Goal: Task Accomplishment & Management: Manage account settings

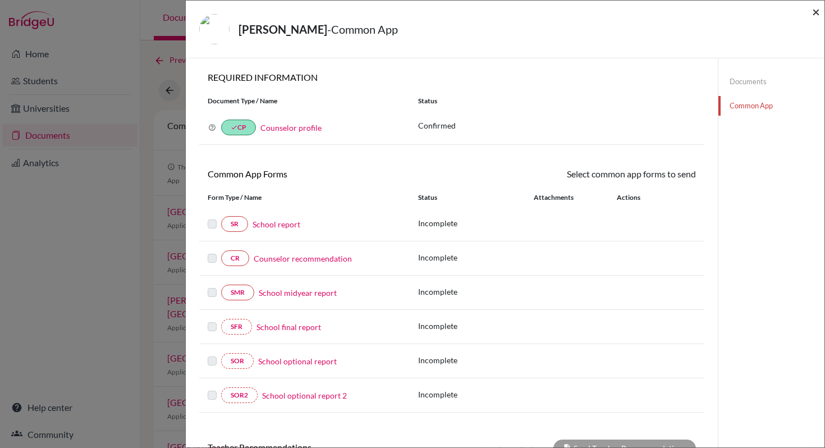
drag, startPoint x: 815, startPoint y: 13, endPoint x: 779, endPoint y: 153, distance: 144.2
click at [779, 153] on div "[PERSON_NAME] - Common App × × REQUIRED INFORMATION Document Type / Name Status…" at bounding box center [505, 224] width 640 height 448
click at [743, 106] on link "Common App" at bounding box center [771, 106] width 106 height 20
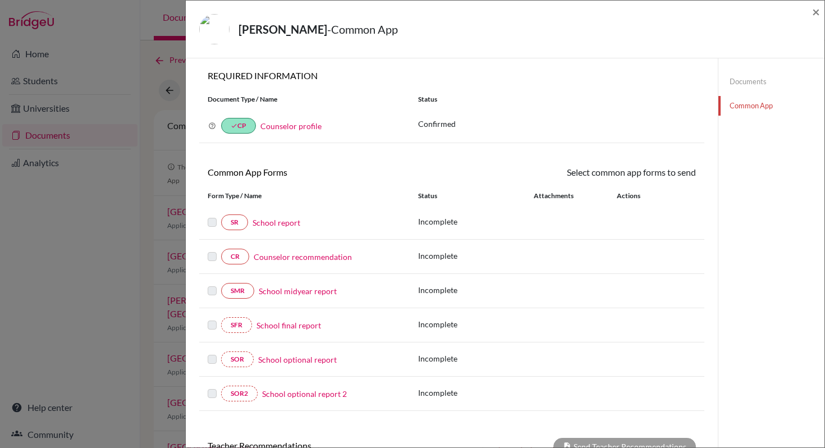
scroll to position [2, 0]
click at [815, 13] on span "×" at bounding box center [816, 11] width 8 height 16
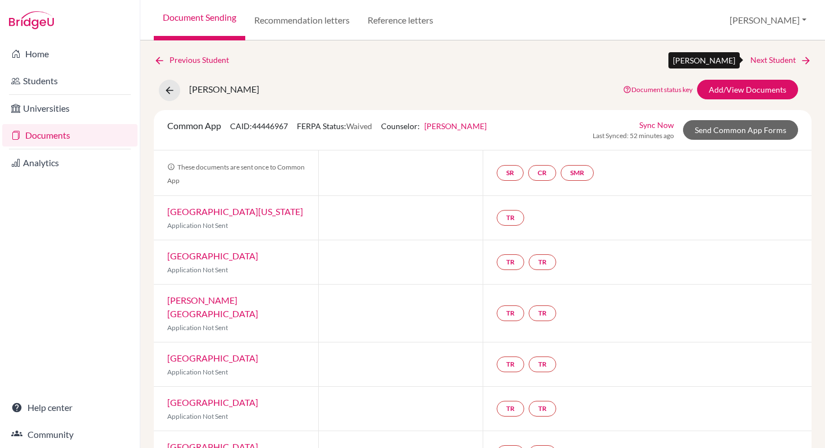
click at [764, 61] on link "Next Student" at bounding box center [780, 60] width 61 height 12
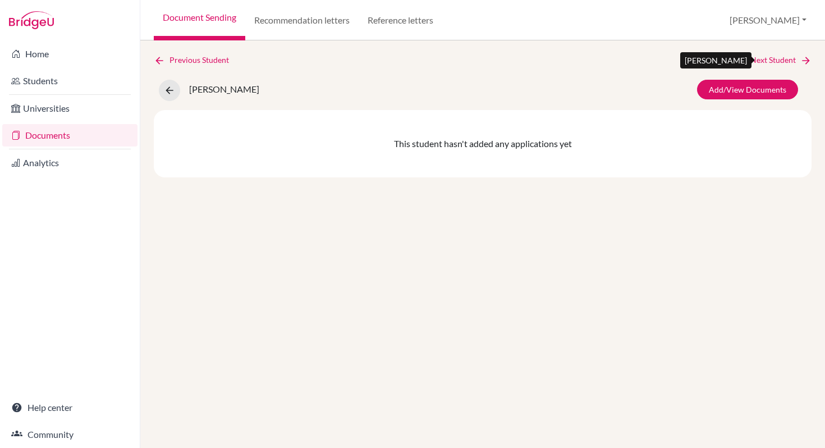
click at [808, 60] on icon at bounding box center [805, 60] width 11 height 11
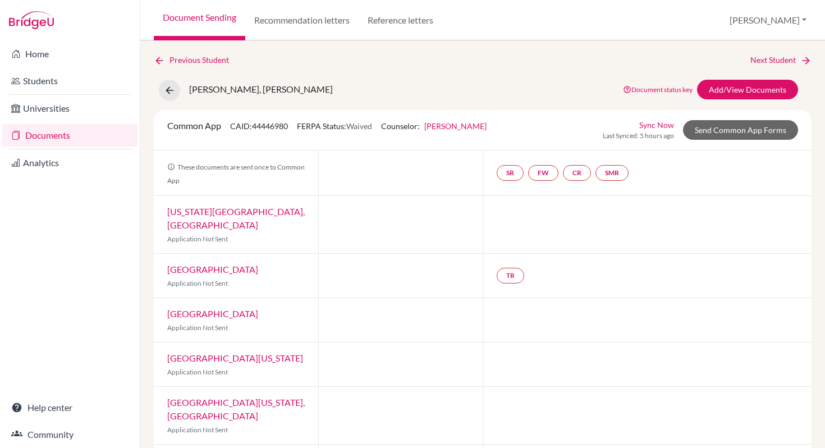
click at [808, 60] on div "Previous Student Next Student Bhatia, Aaditya Singh Document status key TR Requ…" at bounding box center [482, 243] width 684 height 407
click at [800, 59] on icon at bounding box center [805, 60] width 11 height 11
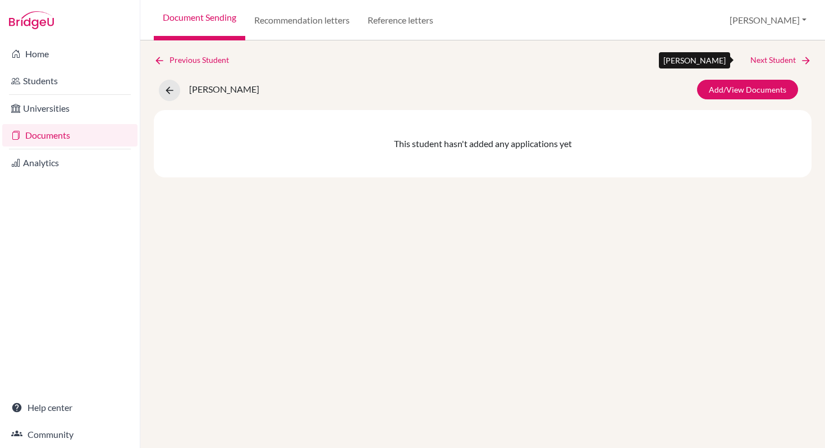
click at [797, 60] on link "Next Student" at bounding box center [780, 60] width 61 height 12
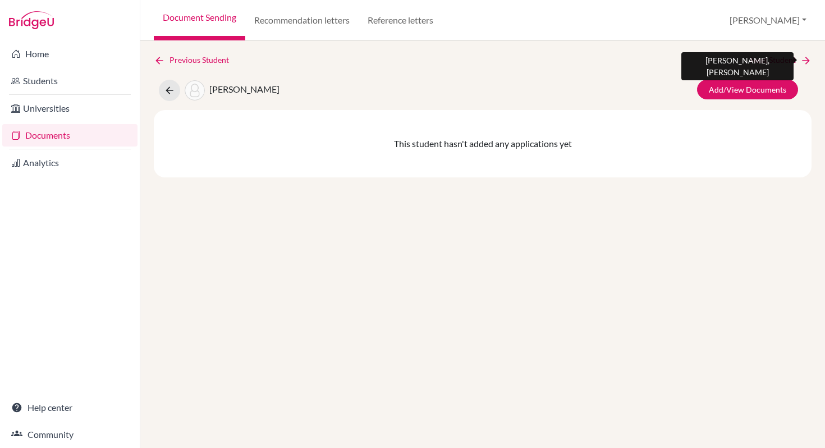
click at [797, 60] on link "Next Student" at bounding box center [780, 60] width 61 height 12
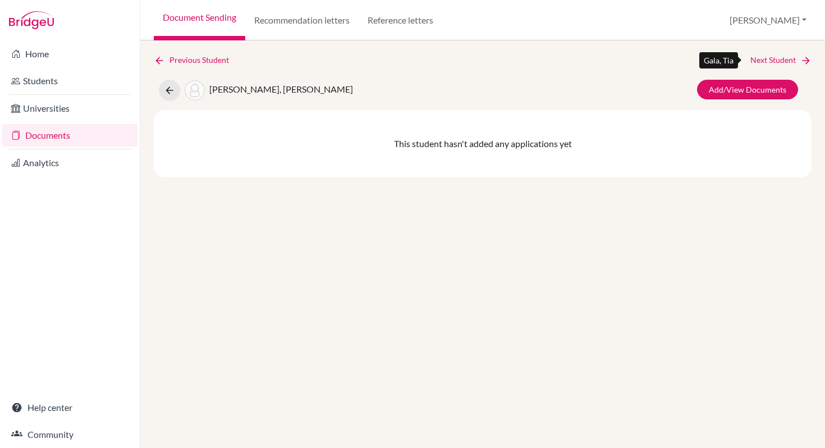
click at [797, 60] on link "Next Student" at bounding box center [780, 60] width 61 height 12
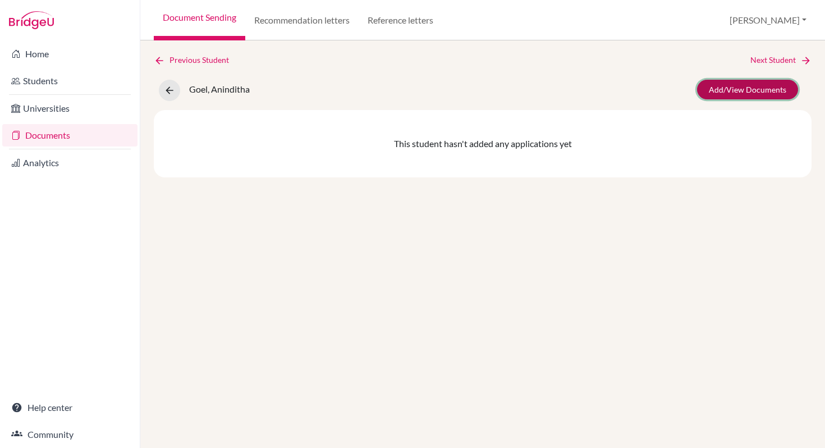
click at [747, 93] on link "Add/View Documents" at bounding box center [747, 90] width 101 height 20
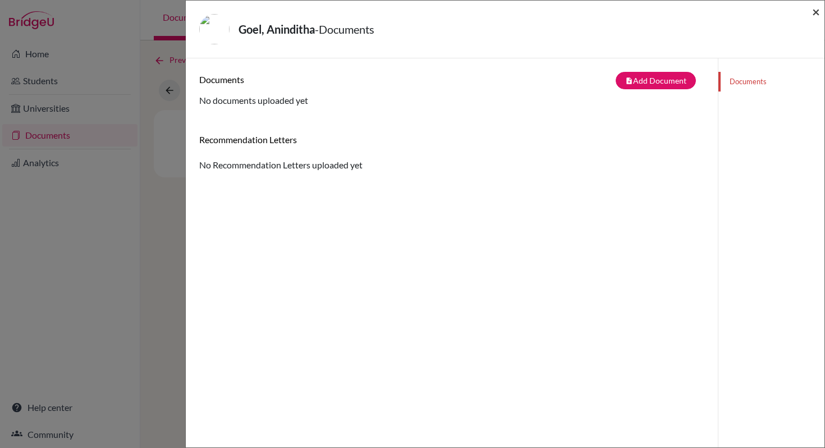
click at [819, 12] on span "×" at bounding box center [816, 11] width 8 height 16
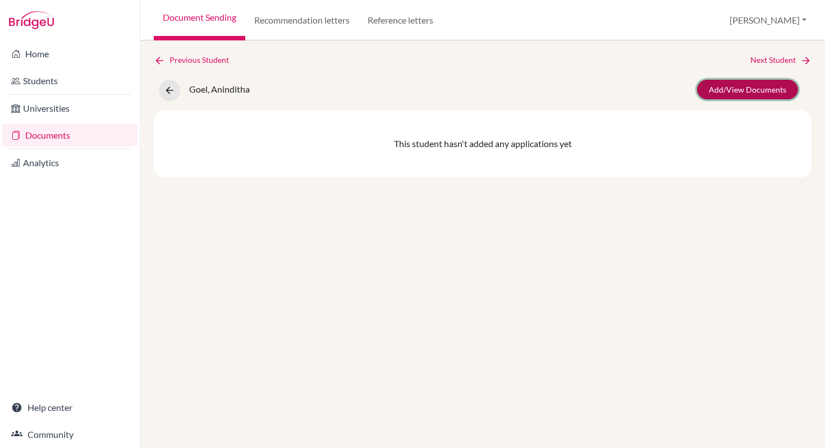
click at [705, 95] on link "Add/View Documents" at bounding box center [747, 90] width 101 height 20
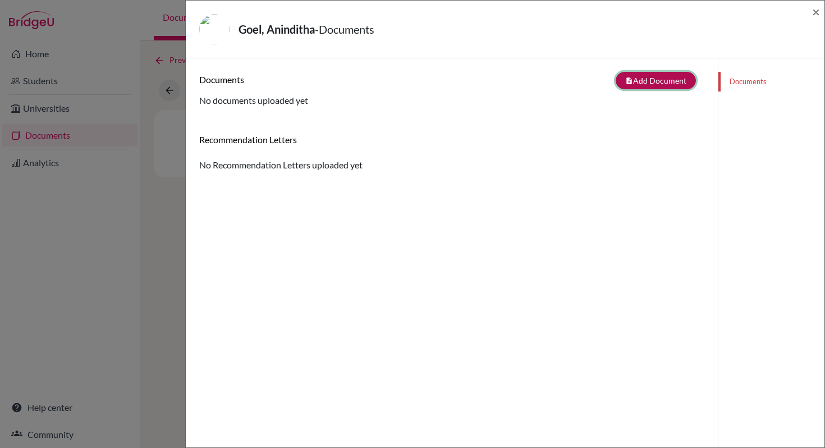
click at [656, 82] on button "note_add Add Document" at bounding box center [655, 80] width 80 height 17
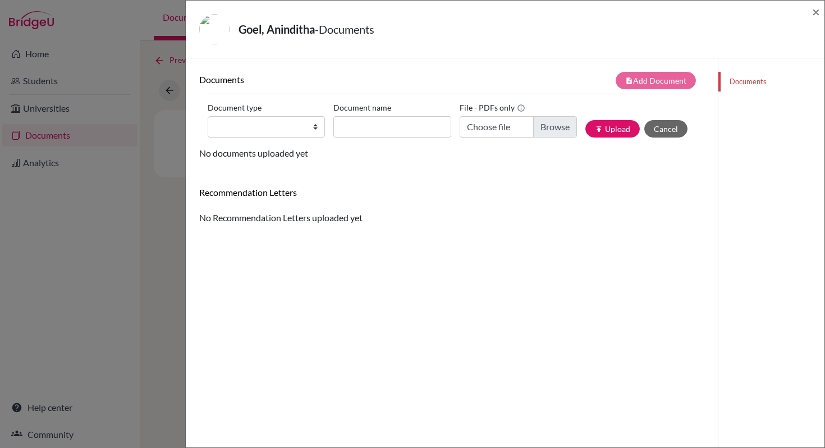
click at [735, 82] on link "Documents" at bounding box center [771, 82] width 106 height 20
click at [813, 12] on span "×" at bounding box center [816, 11] width 8 height 16
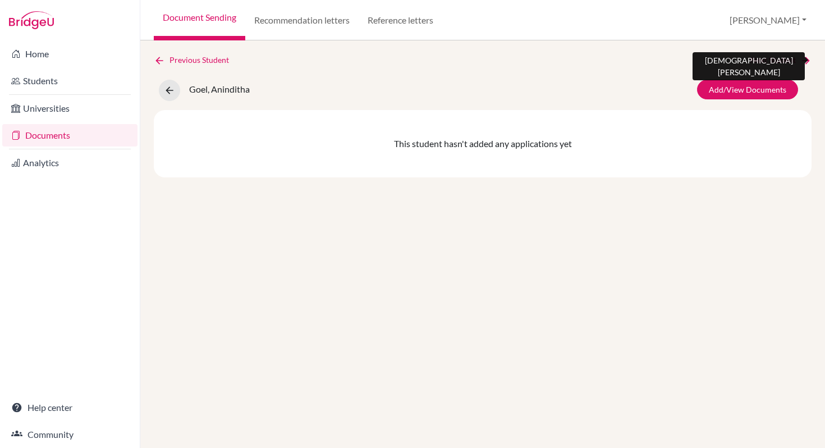
click at [802, 59] on icon at bounding box center [805, 60] width 11 height 11
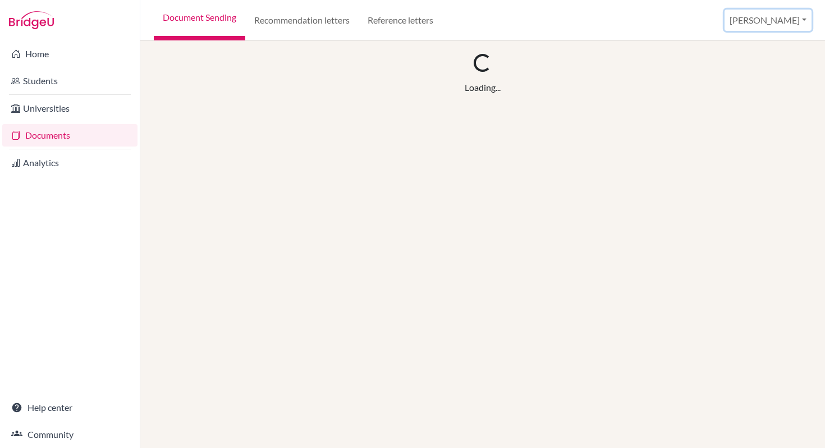
click at [786, 22] on button "[PERSON_NAME]" at bounding box center [767, 20] width 87 height 21
click at [755, 50] on link "Profile" at bounding box center [728, 46] width 89 height 18
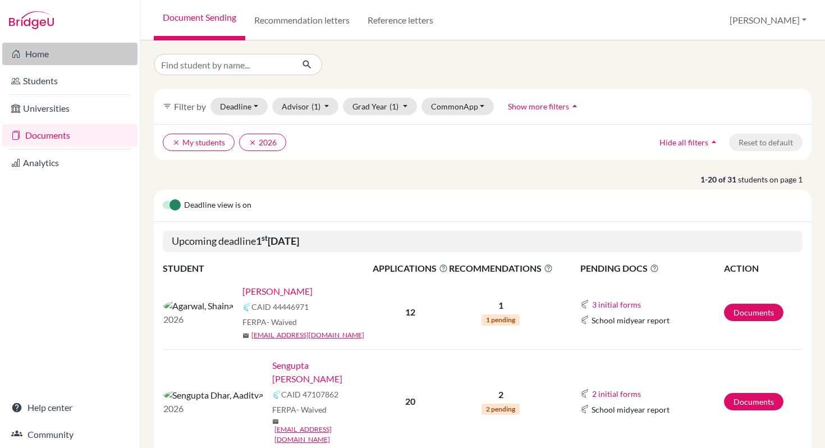
click at [33, 56] on link "Home" at bounding box center [69, 54] width 135 height 22
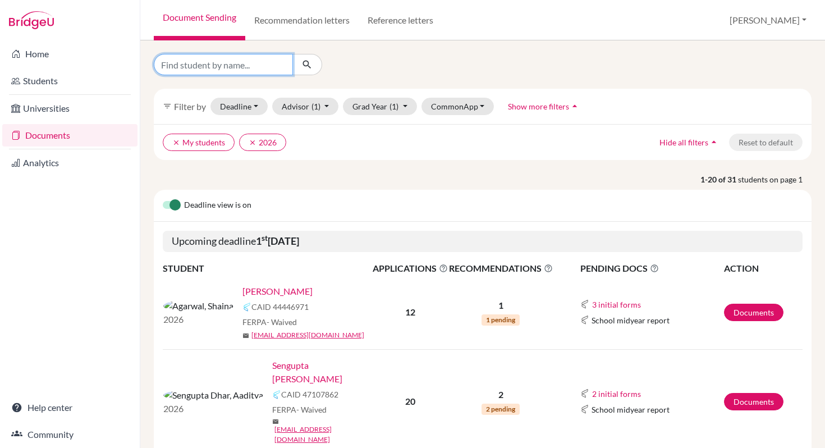
click at [210, 67] on input "Find student by name..." at bounding box center [223, 64] width 139 height 21
type input "Zara"
click button "submit" at bounding box center [307, 64] width 30 height 21
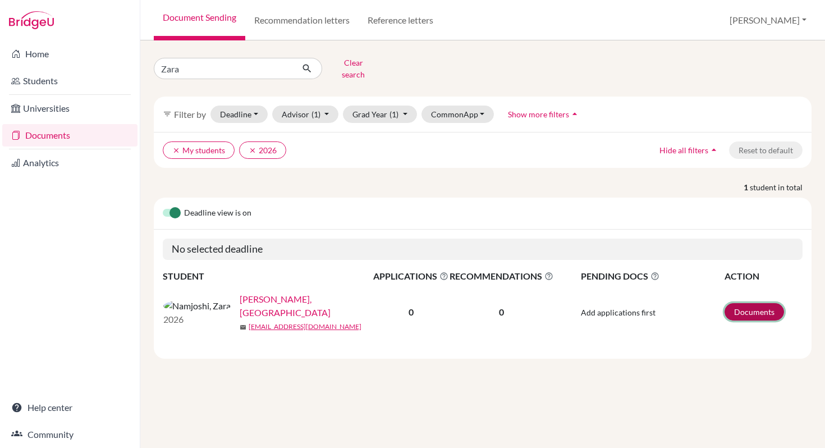
click at [739, 306] on link "Documents" at bounding box center [753, 311] width 59 height 17
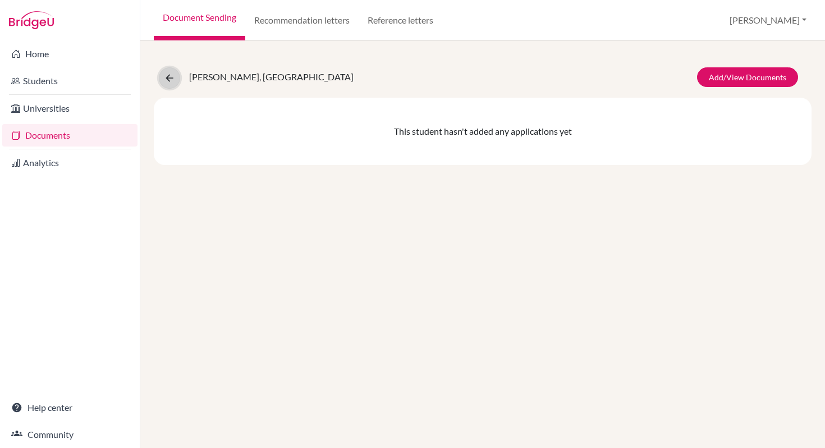
click at [169, 81] on icon at bounding box center [169, 77] width 11 height 11
